Goal: Find contact information: Find contact information

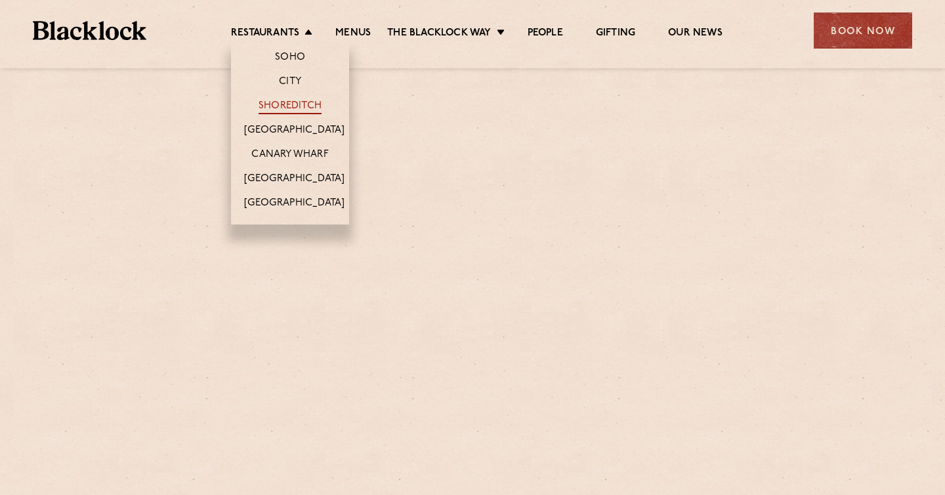
click at [277, 107] on link "Shoreditch" at bounding box center [290, 107] width 63 height 14
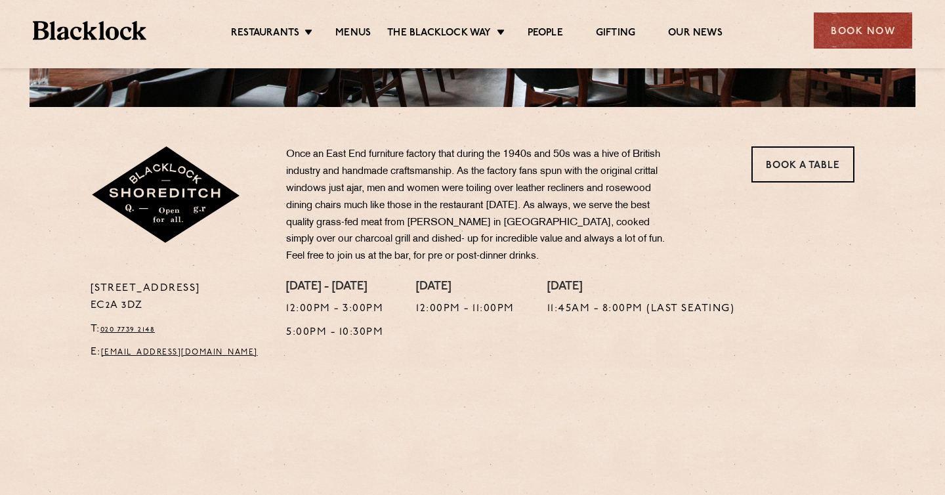
scroll to position [367, 0]
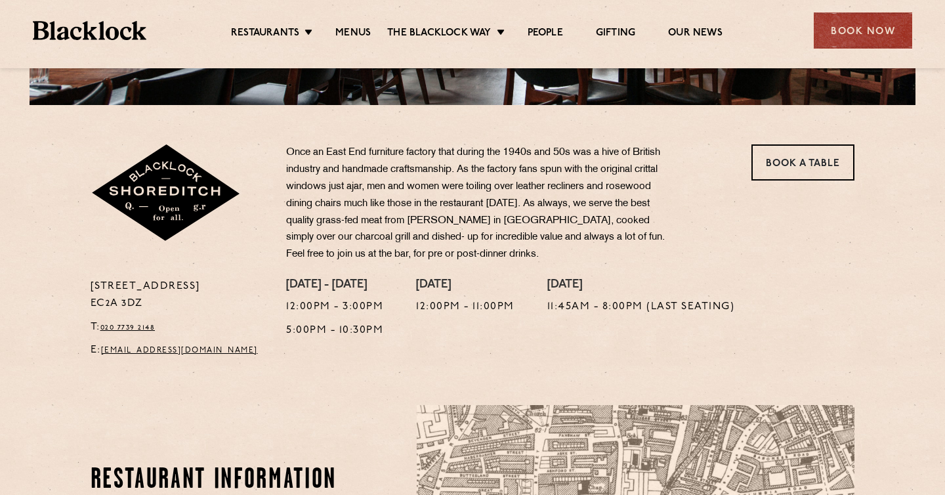
drag, startPoint x: 163, startPoint y: 304, endPoint x: 83, endPoint y: 287, distance: 81.7
click at [83, 287] on div "28-30 Rivington Street EC2A 3DZ T: 020 7739 2148 E: shoreditch@theblacklock.com" at bounding box center [179, 322] width 196 height 88
copy p "28-30 Rivington Street EC2A 3DZ"
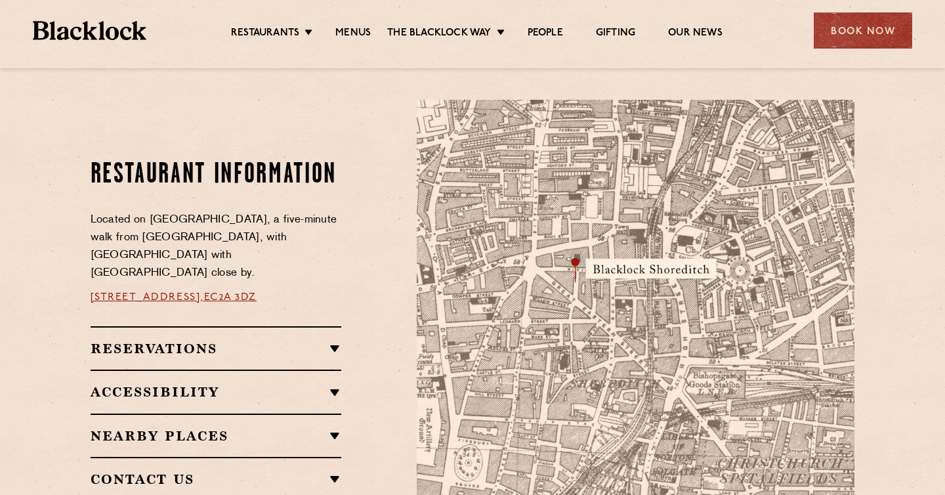
scroll to position [668, 0]
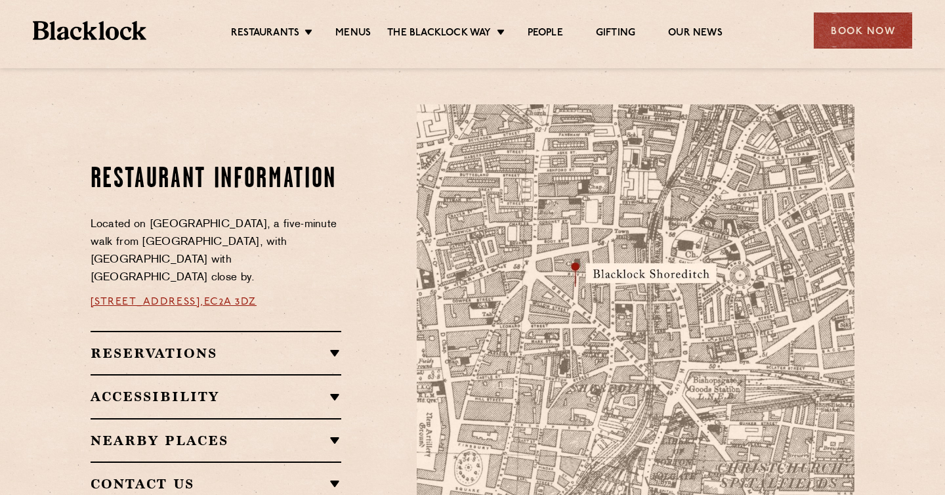
click at [640, 295] on img at bounding box center [636, 334] width 438 height 461
click at [636, 263] on img at bounding box center [636, 334] width 438 height 461
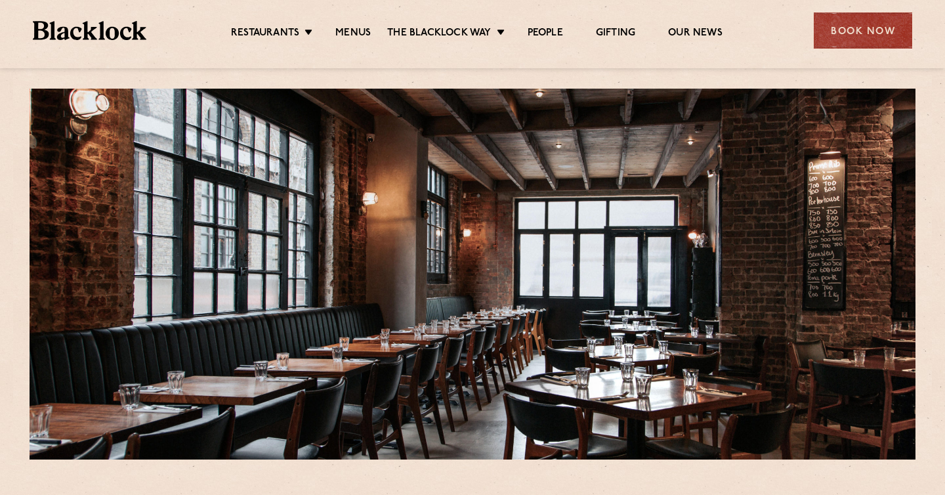
scroll to position [0, 0]
